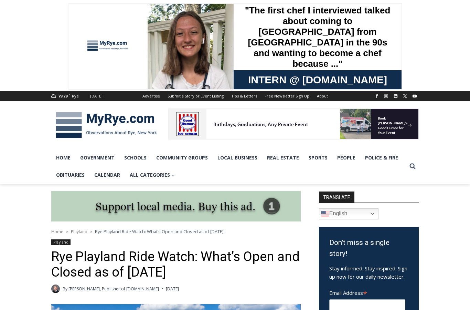
click at [143, 120] on img at bounding box center [106, 125] width 110 height 36
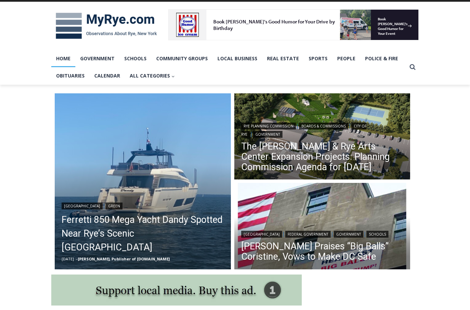
scroll to position [105, 0]
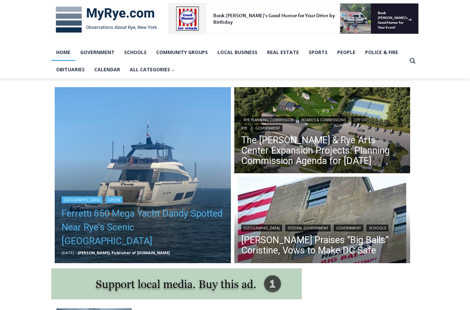
click at [196, 229] on link "Ferretti 850 Mega Yacht Dandy Spotted Near Rye’s Scenic Parsonage Point" at bounding box center [143, 227] width 163 height 41
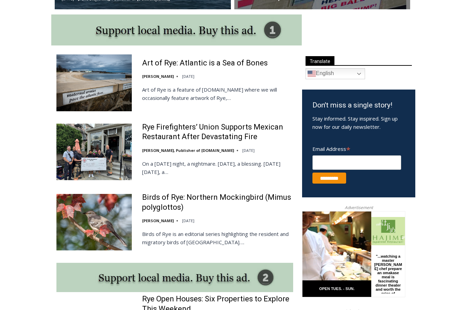
scroll to position [362, 0]
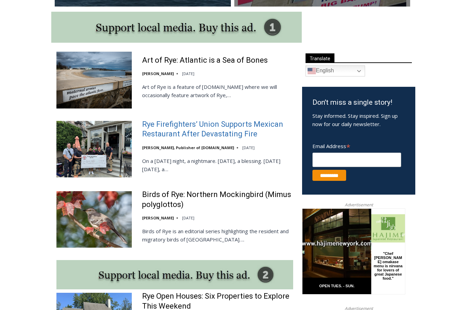
click at [206, 126] on link "Rye Firefighters’ Union Supports Mexican Restaurant After Devastating Fire" at bounding box center [217, 130] width 151 height 20
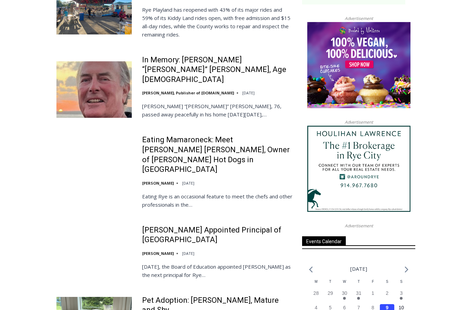
scroll to position [756, 0]
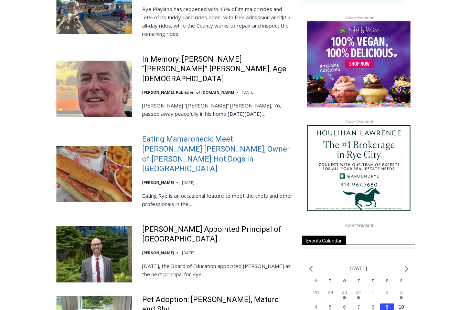
click at [246, 138] on link "Eating Mamaroneck: Meet [PERSON_NAME] [PERSON_NAME], Owner of [PERSON_NAME] Hot…" at bounding box center [217, 154] width 151 height 39
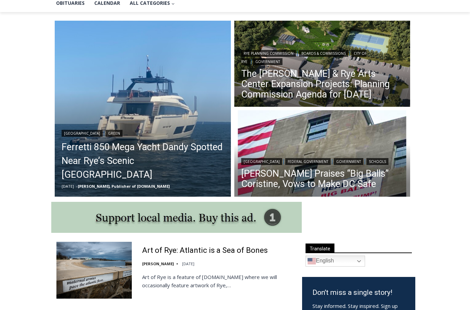
scroll to position [0, 0]
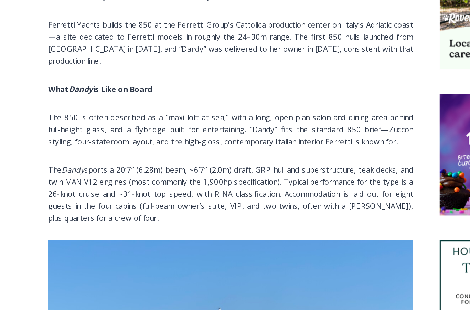
scroll to position [421, 0]
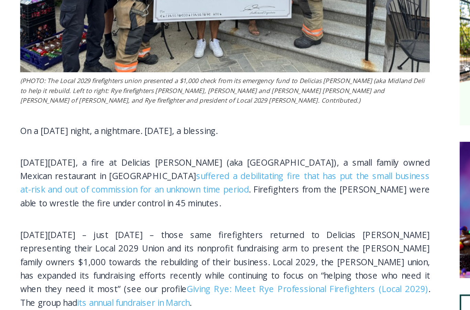
scroll to position [444, 0]
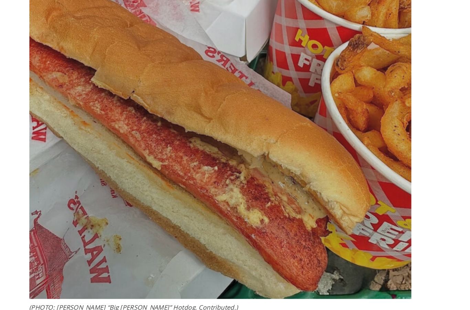
scroll to position [1976, 0]
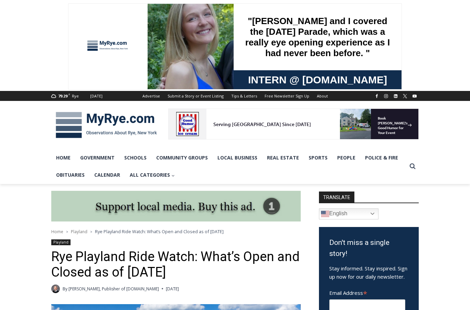
click at [111, 113] on img at bounding box center [106, 125] width 110 height 36
